Goal: Task Accomplishment & Management: Complete application form

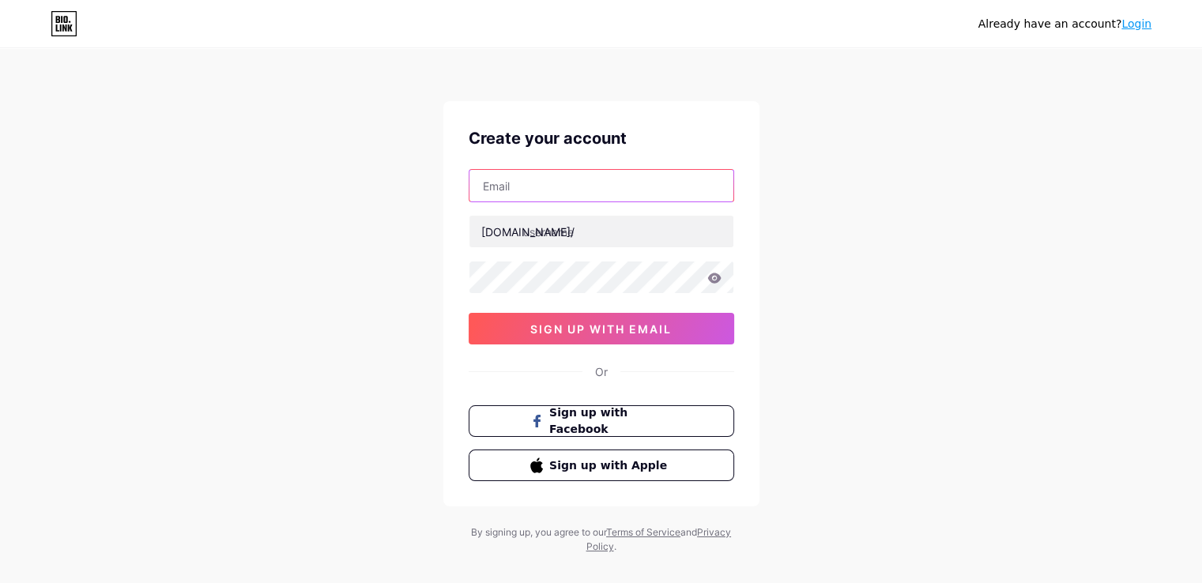
click at [521, 186] on input "text" at bounding box center [601, 186] width 264 height 32
type input "[EMAIL_ADDRESS][DOMAIN_NAME]"
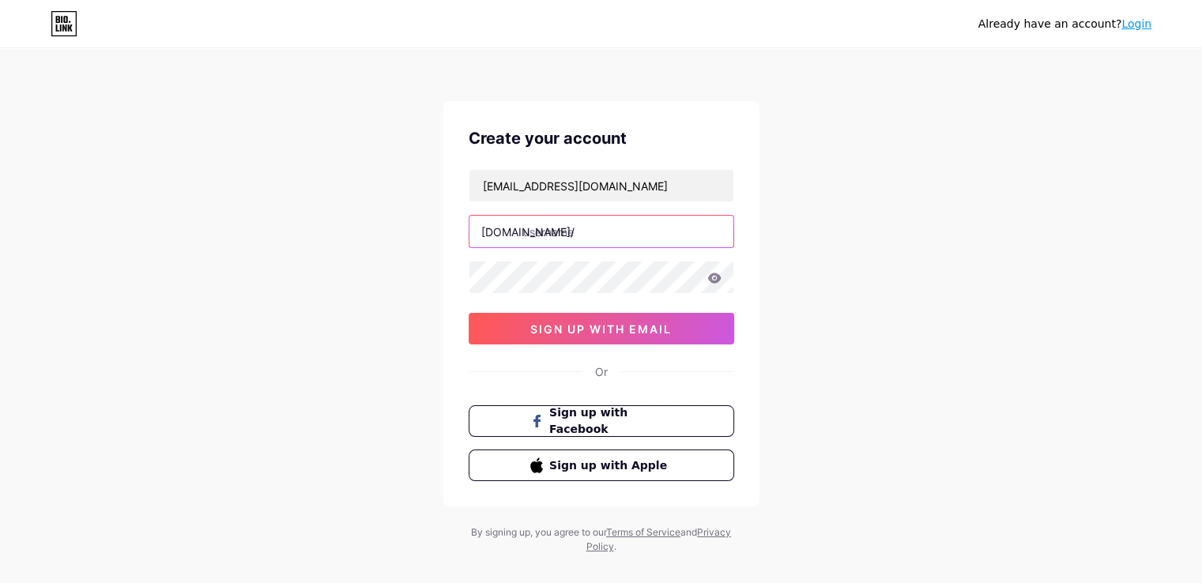
click at [570, 231] on input "text" at bounding box center [601, 232] width 264 height 32
click at [560, 231] on input "text" at bounding box center [601, 232] width 264 height 32
paste input "thornbridge"
type input "thornbridge"
drag, startPoint x: 923, startPoint y: 164, endPoint x: 1019, endPoint y: 107, distance: 112.3
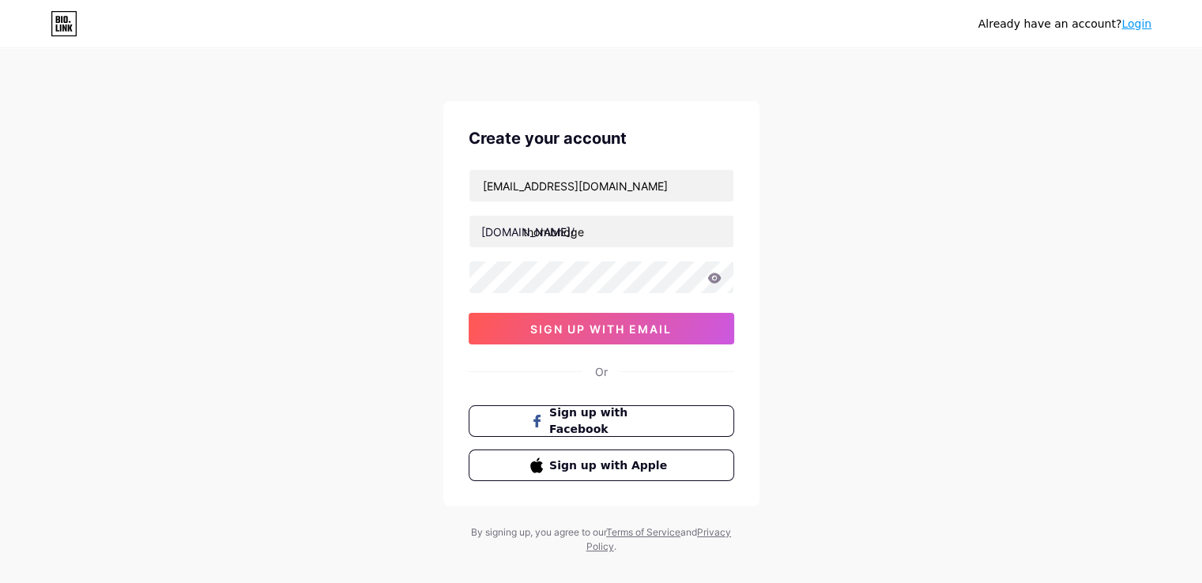
click at [924, 163] on div "Already have an account? Login Create your account [EMAIL_ADDRESS][DOMAIN_NAME]…" at bounding box center [601, 302] width 1202 height 604
click at [392, 341] on div "Already have an account? Login Create your account [EMAIL_ADDRESS][DOMAIN_NAME]…" at bounding box center [601, 302] width 1202 height 604
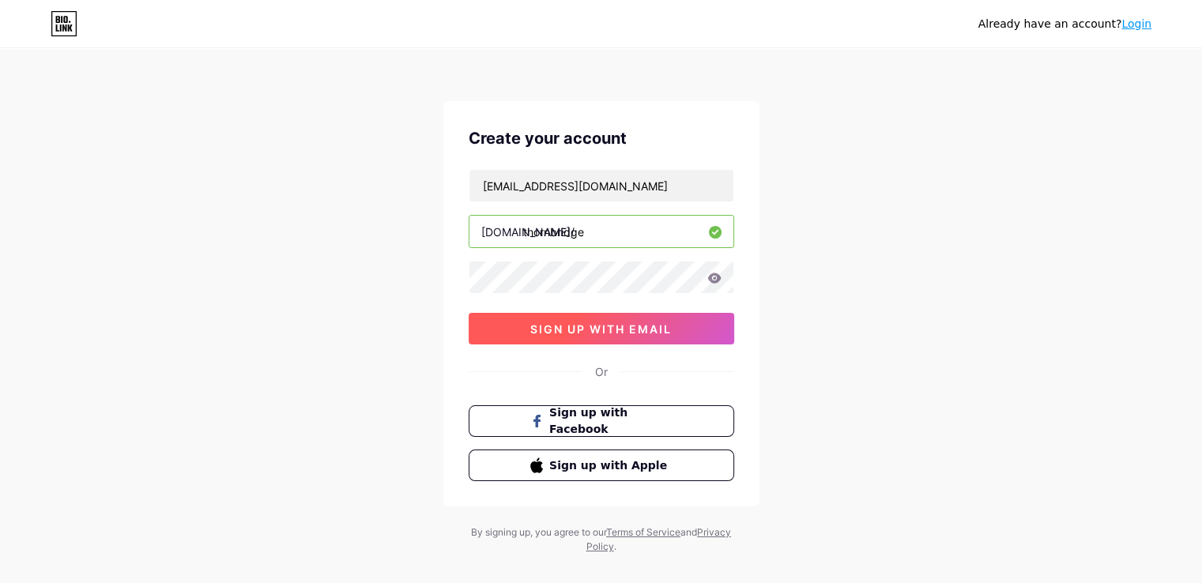
click at [555, 329] on span "sign up with email" at bounding box center [600, 328] width 141 height 13
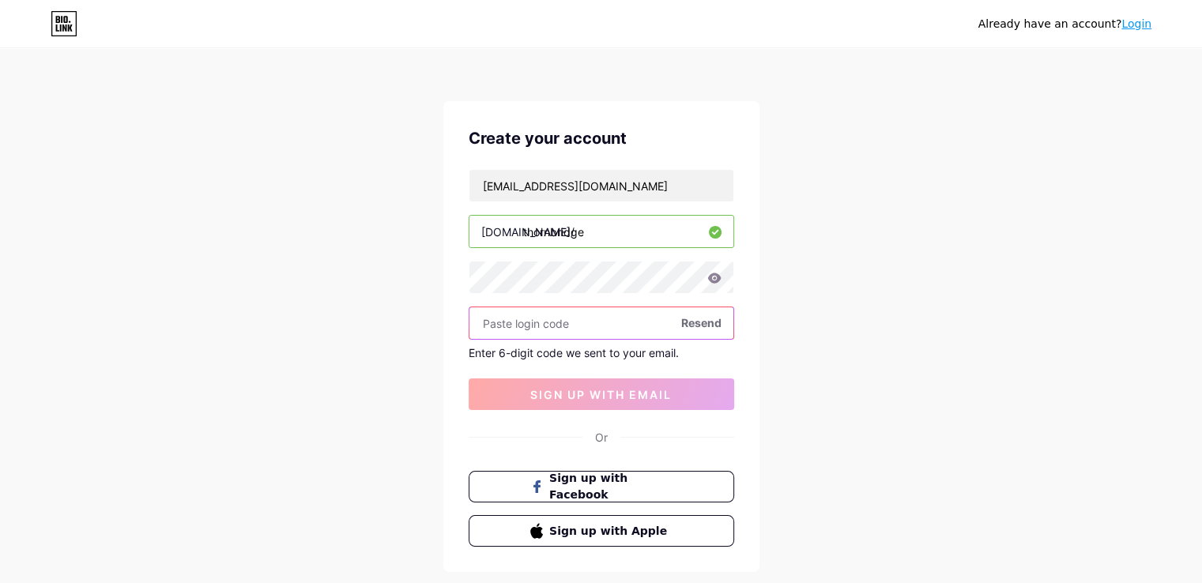
paste input "540304"
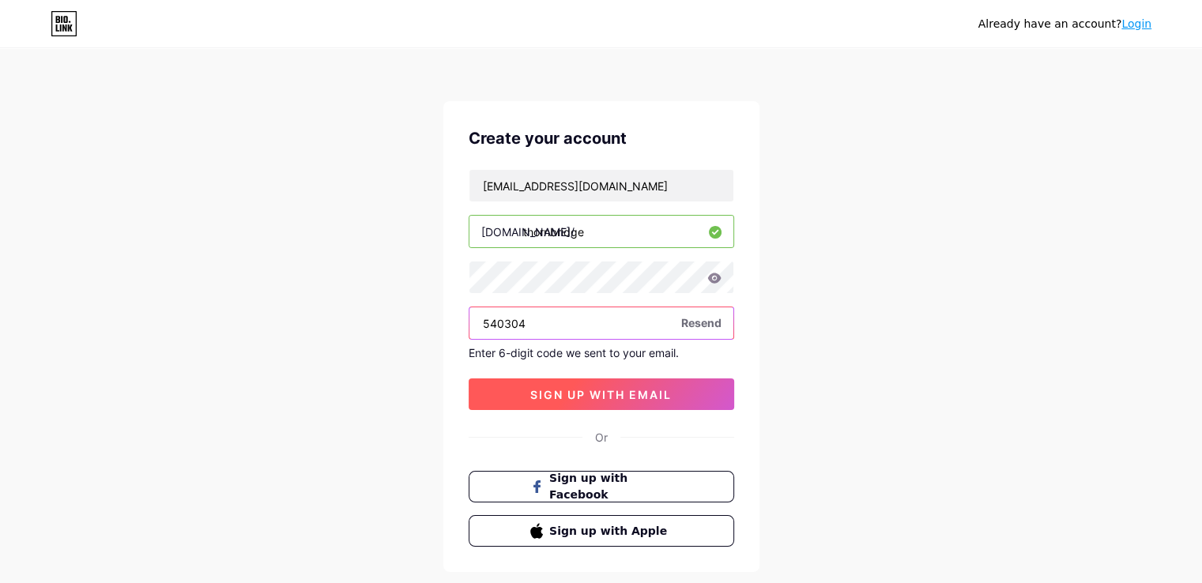
type input "540304"
click at [555, 388] on span "sign up with email" at bounding box center [600, 394] width 141 height 13
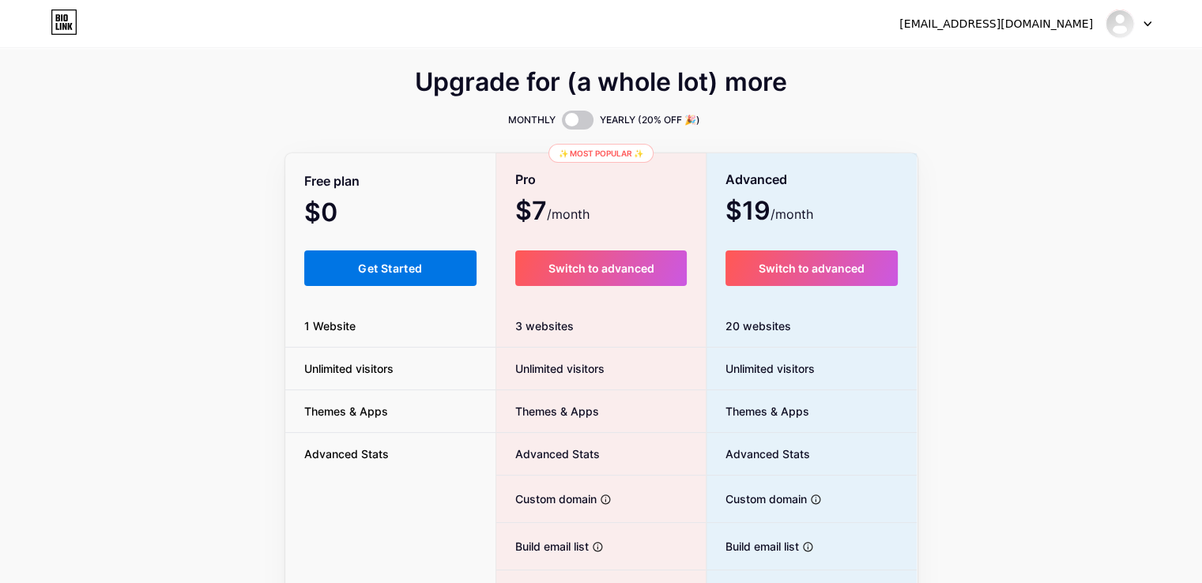
click at [398, 265] on span "Get Started" at bounding box center [390, 267] width 64 height 13
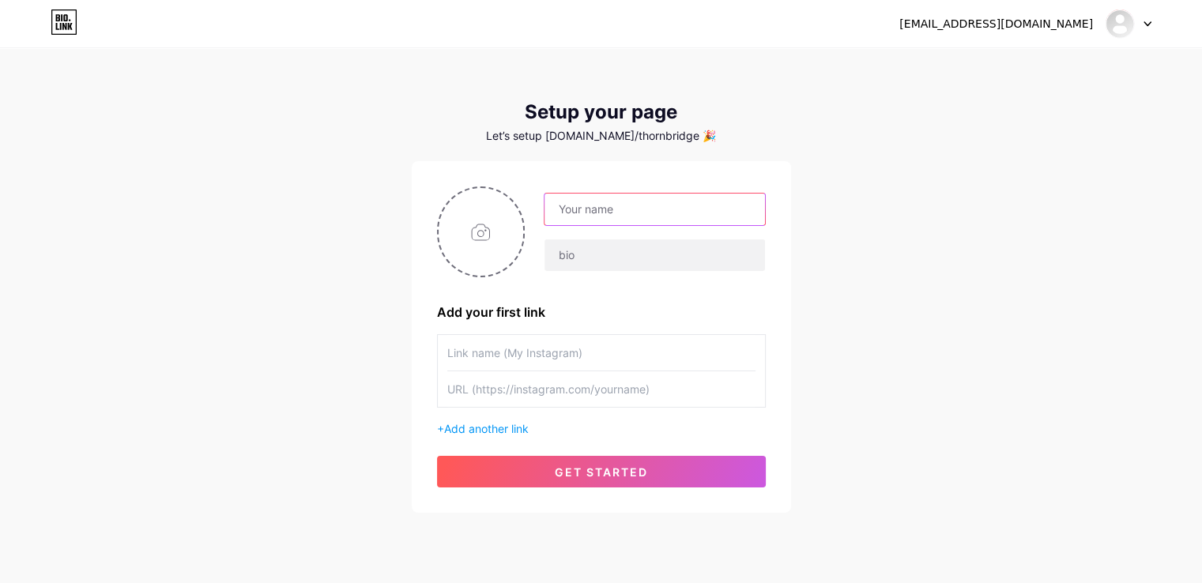
click at [591, 213] on input "text" at bounding box center [654, 210] width 220 height 32
type input "thornbridge"
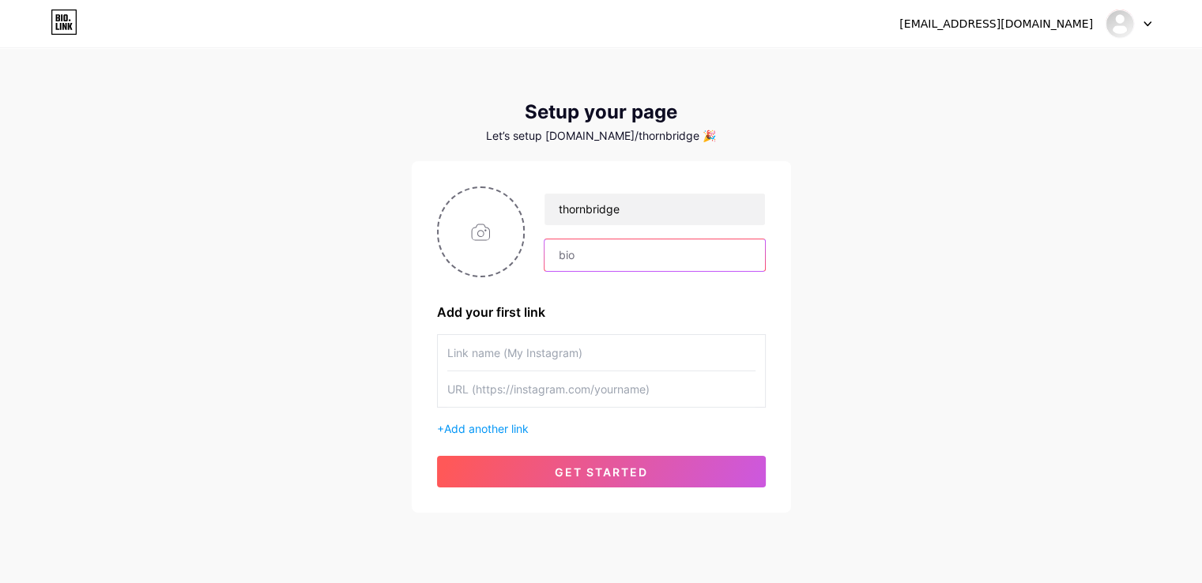
click at [630, 266] on input "text" at bounding box center [654, 255] width 220 height 32
click at [589, 261] on input "text" at bounding box center [654, 255] width 220 height 32
paste input "Thornbridge Investment Management is a renowned team specialising in regulatory…"
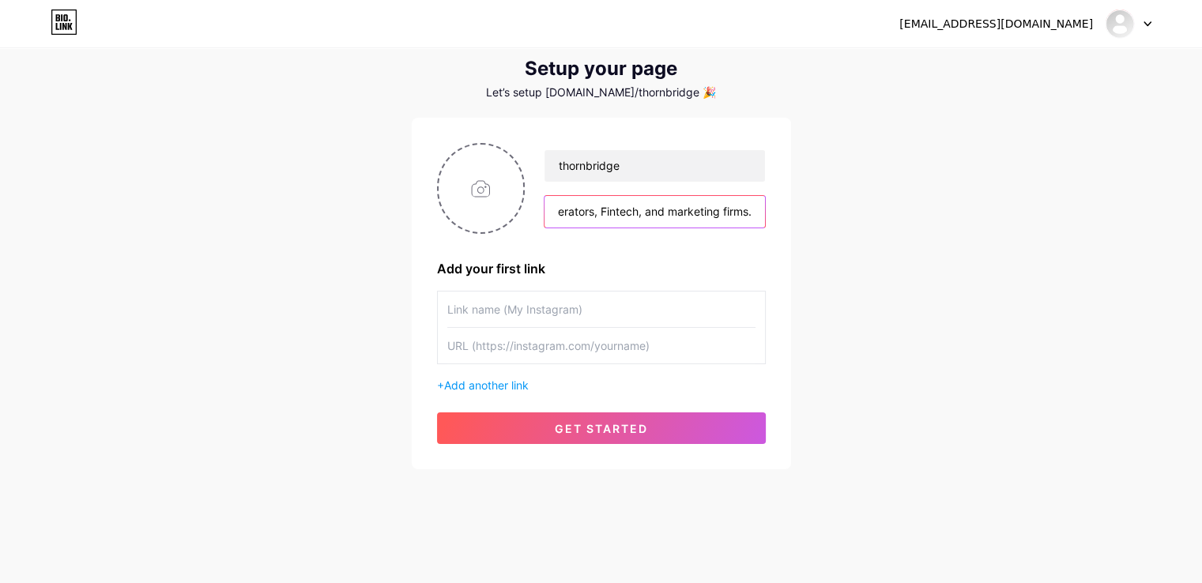
type input "Thornbridge Investment Management is a renowned team specialising in regulatory…"
click at [521, 306] on input "text" at bounding box center [601, 310] width 308 height 36
paste input "[URL][DOMAIN_NAME]"
type input "[URL][DOMAIN_NAME]"
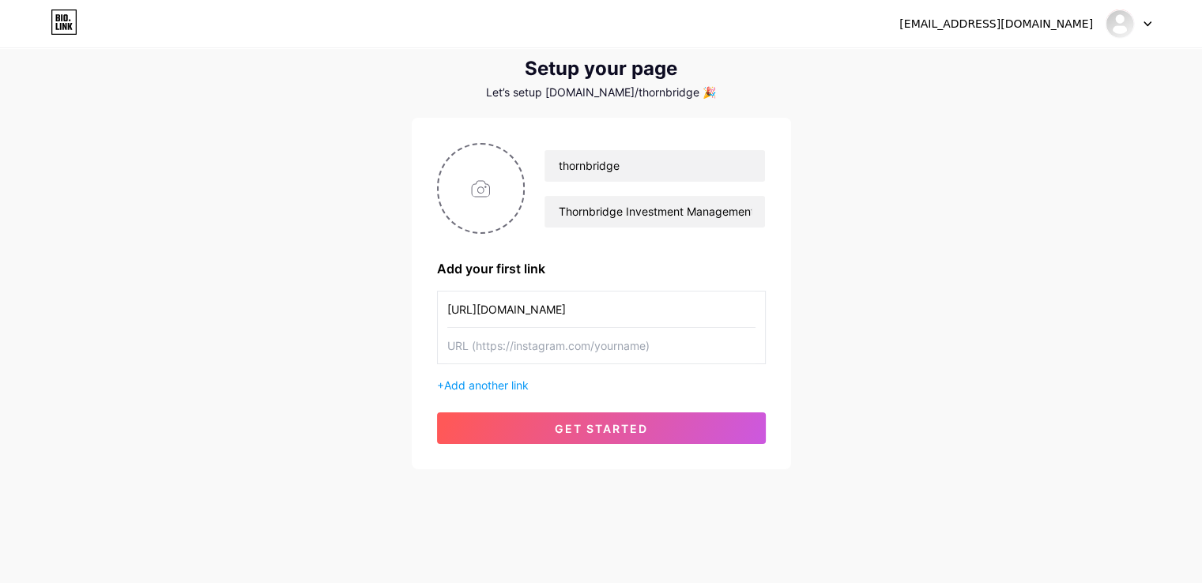
click at [606, 352] on input "text" at bounding box center [601, 346] width 308 height 36
paste input "[URL][DOMAIN_NAME]"
type input "[URL][DOMAIN_NAME]"
click at [488, 194] on input "file" at bounding box center [480, 189] width 85 height 88
type input "C:\fakepath\thornbridge logo.png"
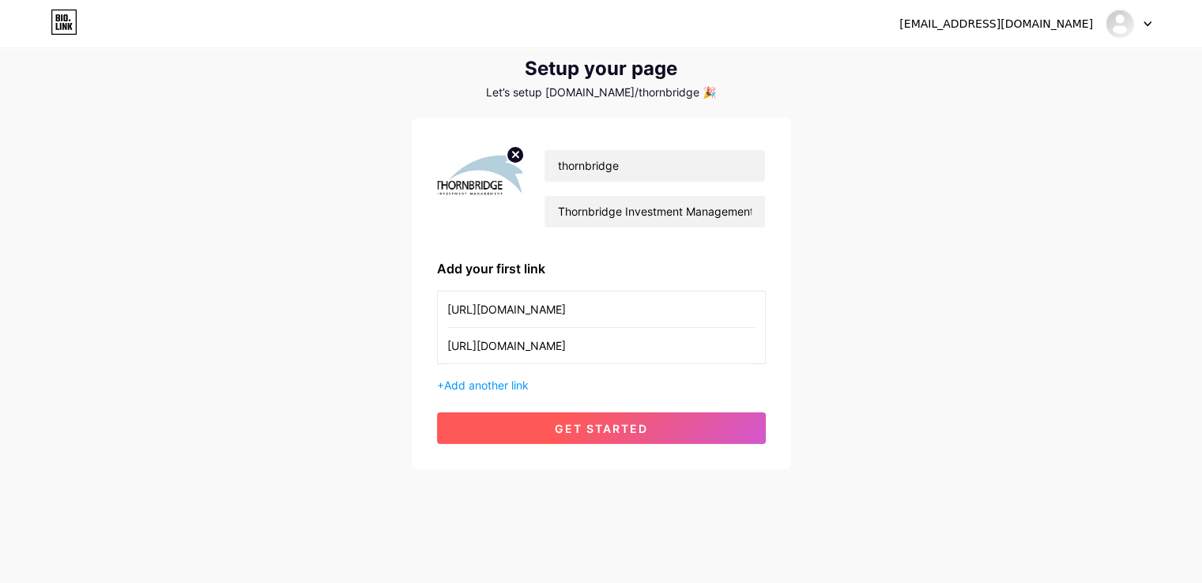
click at [613, 430] on span "get started" at bounding box center [601, 428] width 93 height 13
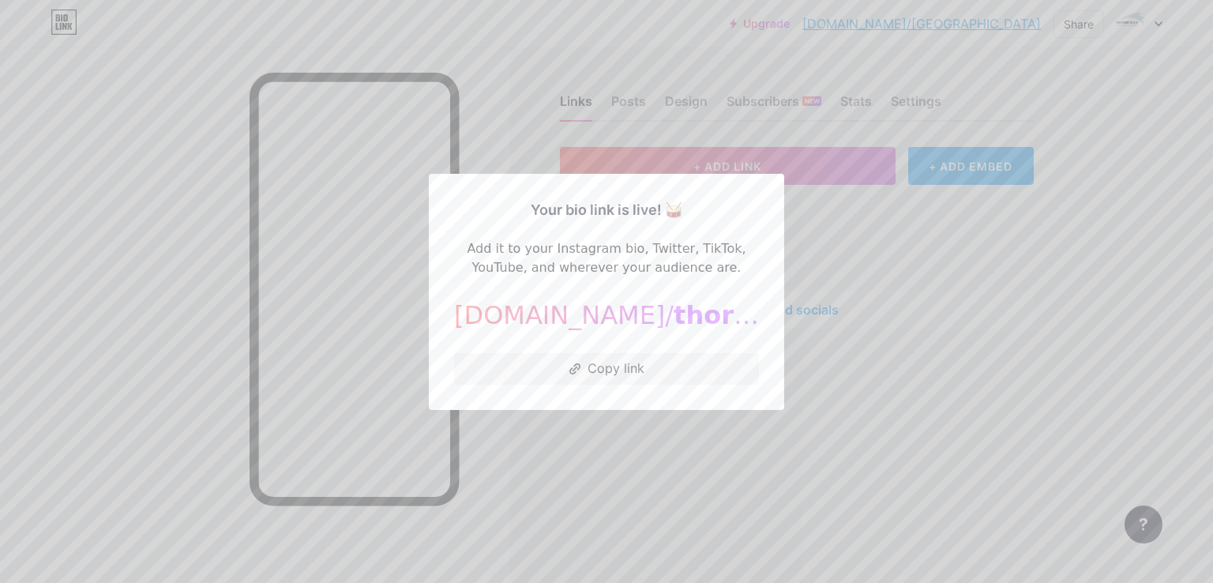
click at [674, 326] on span "thornbridge" at bounding box center [759, 315] width 171 height 30
click at [615, 365] on button "Copy link" at bounding box center [606, 369] width 305 height 32
